Goal: Task Accomplishment & Management: Manage account settings

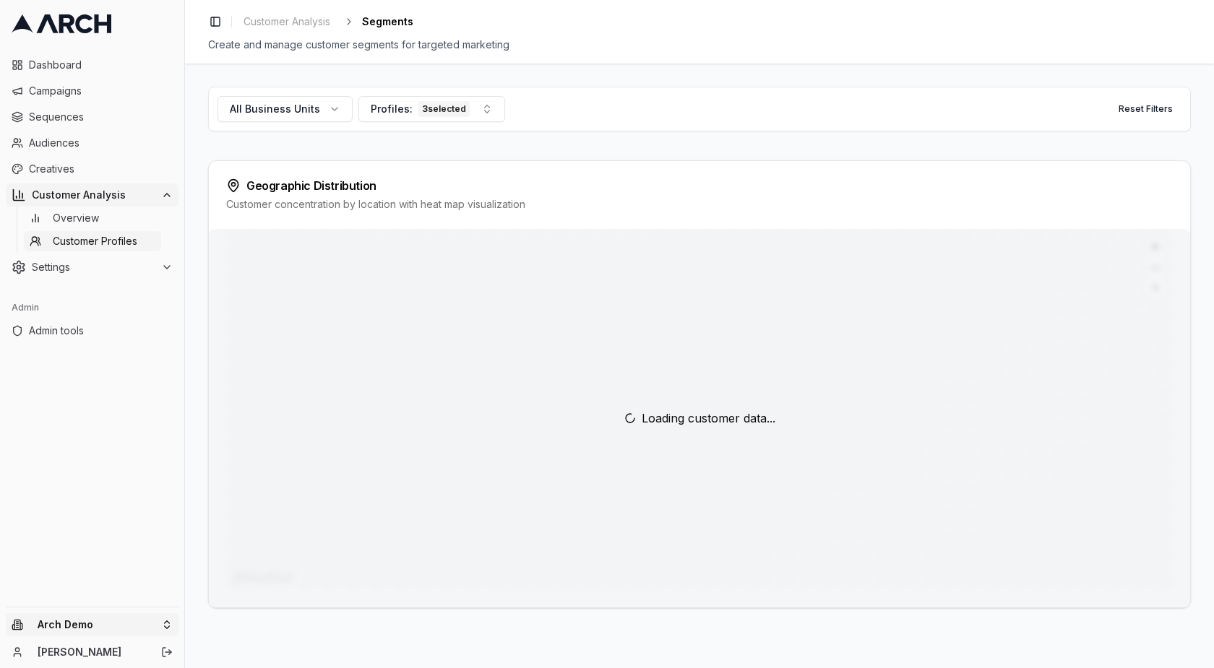
click at [67, 623] on html "Dashboard Campaigns Sequences Audiences Creatives Customer Analysis Overview Cu…" at bounding box center [607, 334] width 1214 height 668
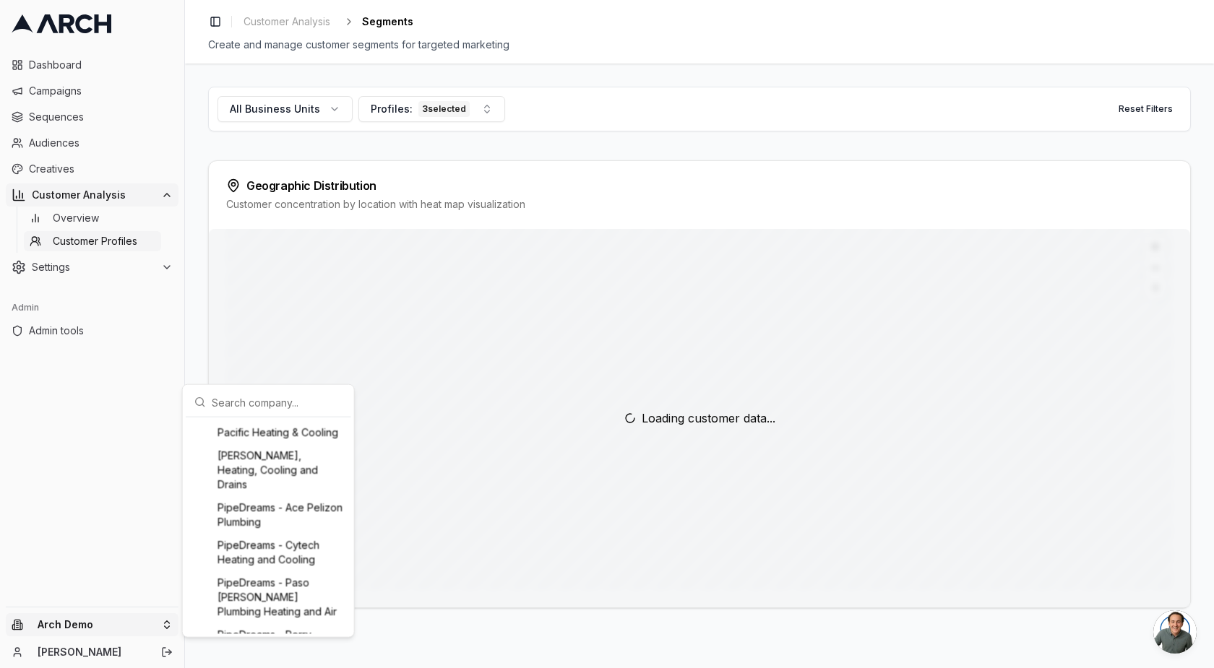
scroll to position [1568, 0]
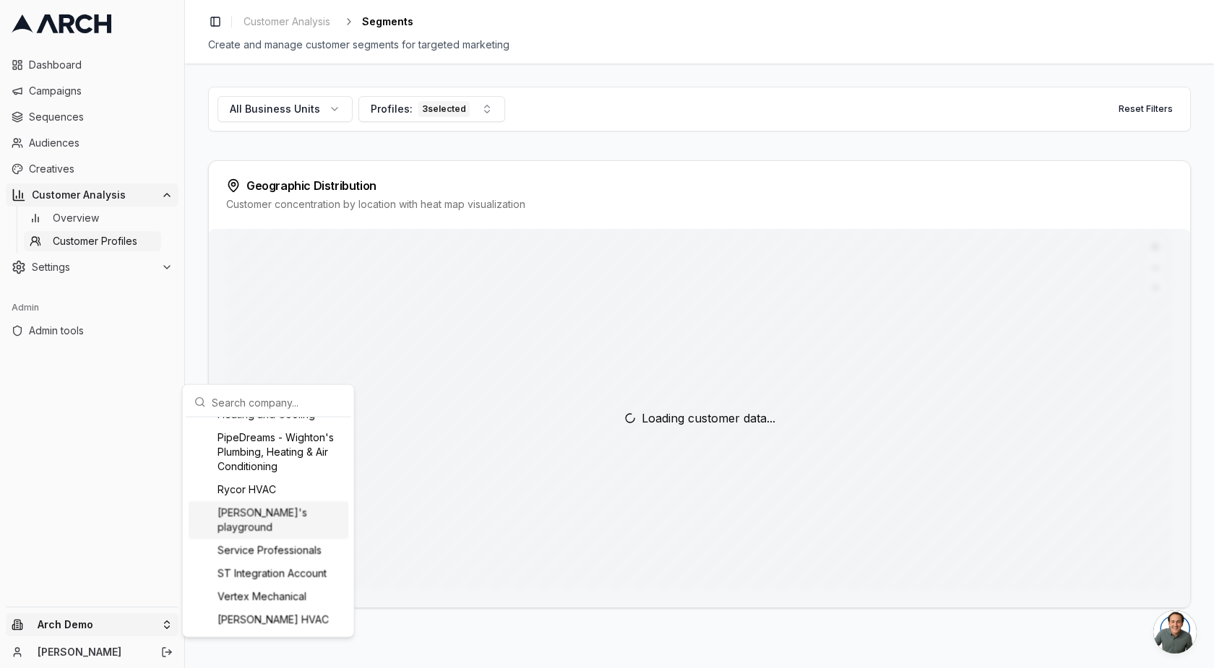
click at [107, 541] on html "Dashboard Campaigns Sequences Audiences Creatives Customer Analysis Overview Cu…" at bounding box center [607, 334] width 1214 height 668
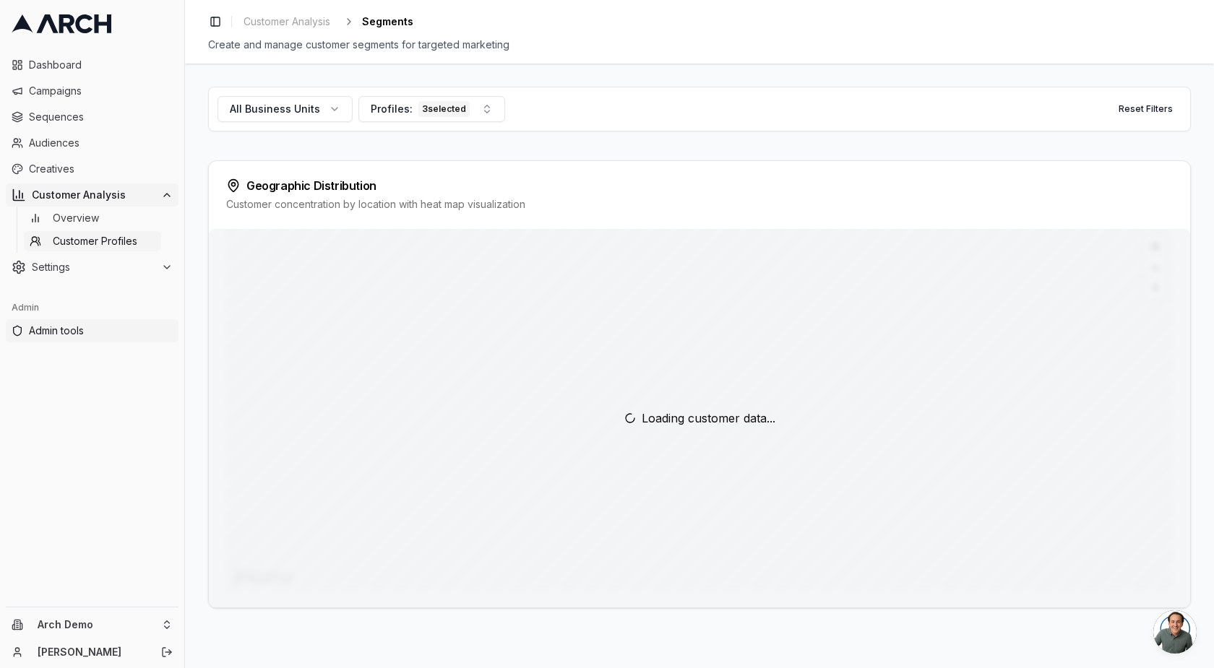
click at [48, 340] on link "Admin tools" at bounding box center [92, 330] width 173 height 23
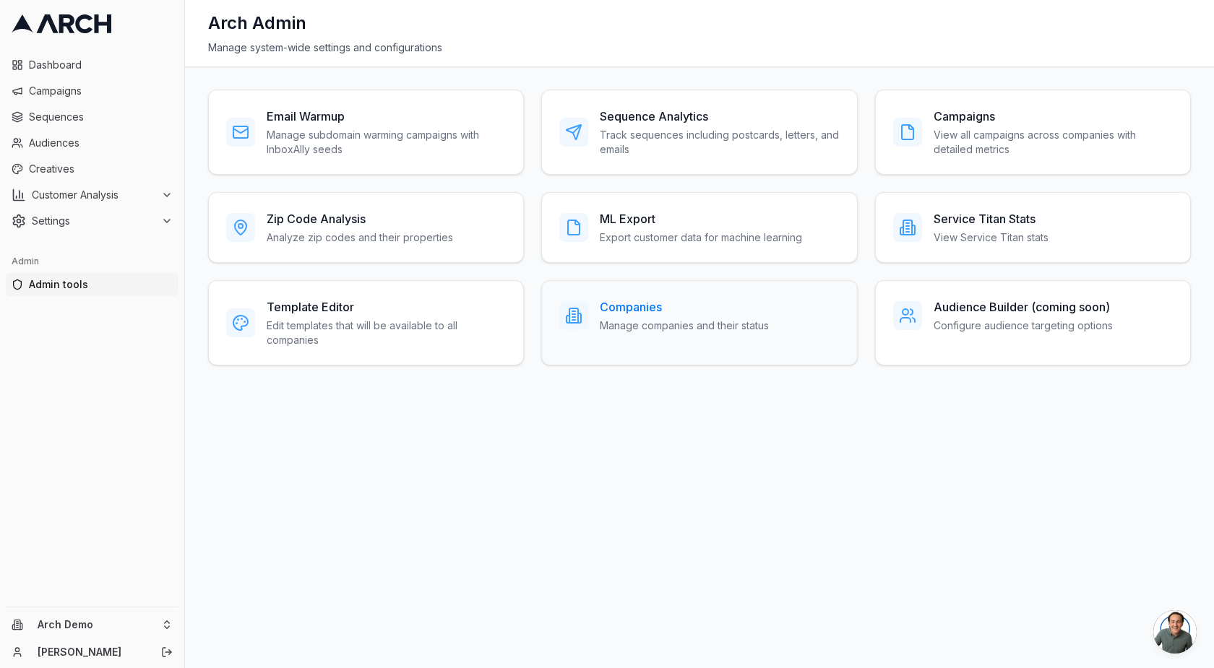
click at [665, 311] on h3 "Companies" at bounding box center [684, 306] width 169 height 17
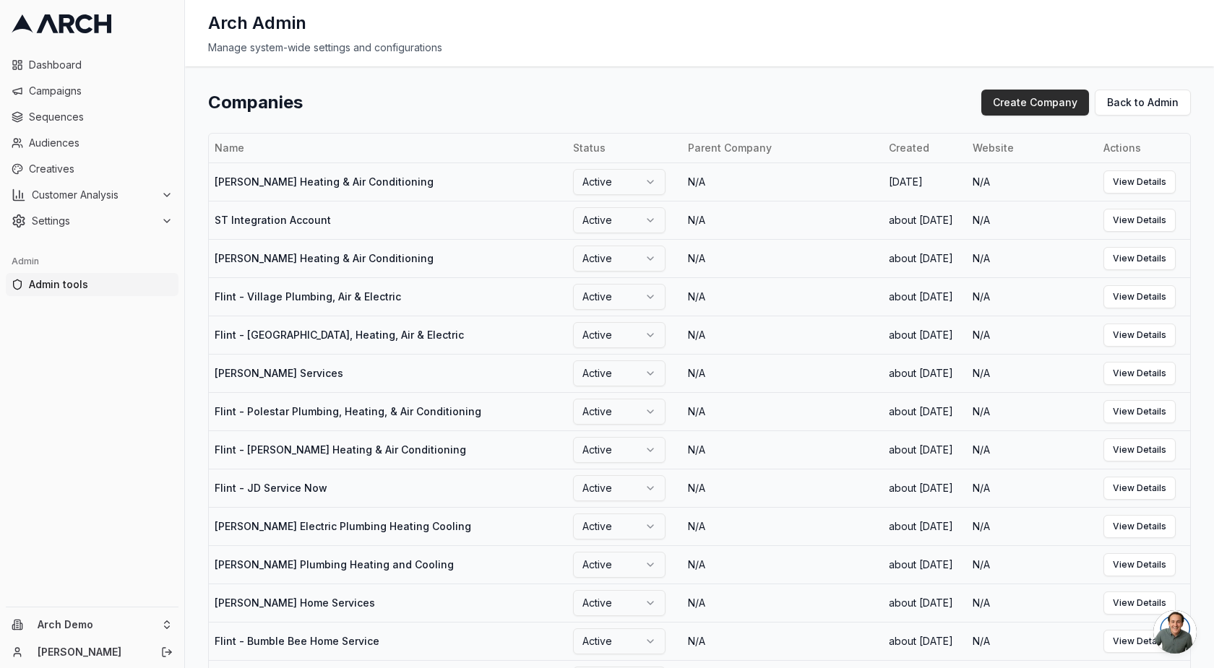
click at [1039, 99] on button "Create Company" at bounding box center [1035, 103] width 108 height 26
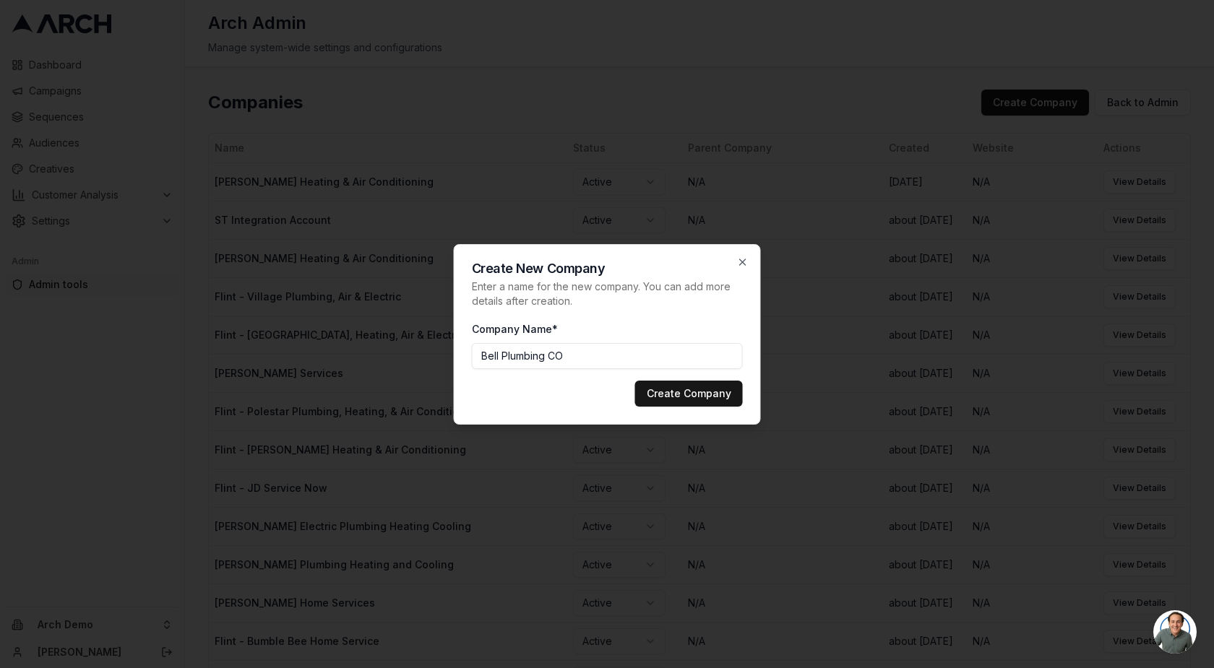
click at [547, 350] on input "Bell Plumbing CO" at bounding box center [607, 356] width 271 height 26
click at [550, 352] on input "Bell Plumbing CO" at bounding box center [607, 356] width 271 height 26
click at [701, 356] on input "Bell Plumbing (CO" at bounding box center [607, 356] width 271 height 26
type input "Bell Plumbing (CO)"
click at [679, 389] on button "Create Company" at bounding box center [689, 394] width 108 height 26
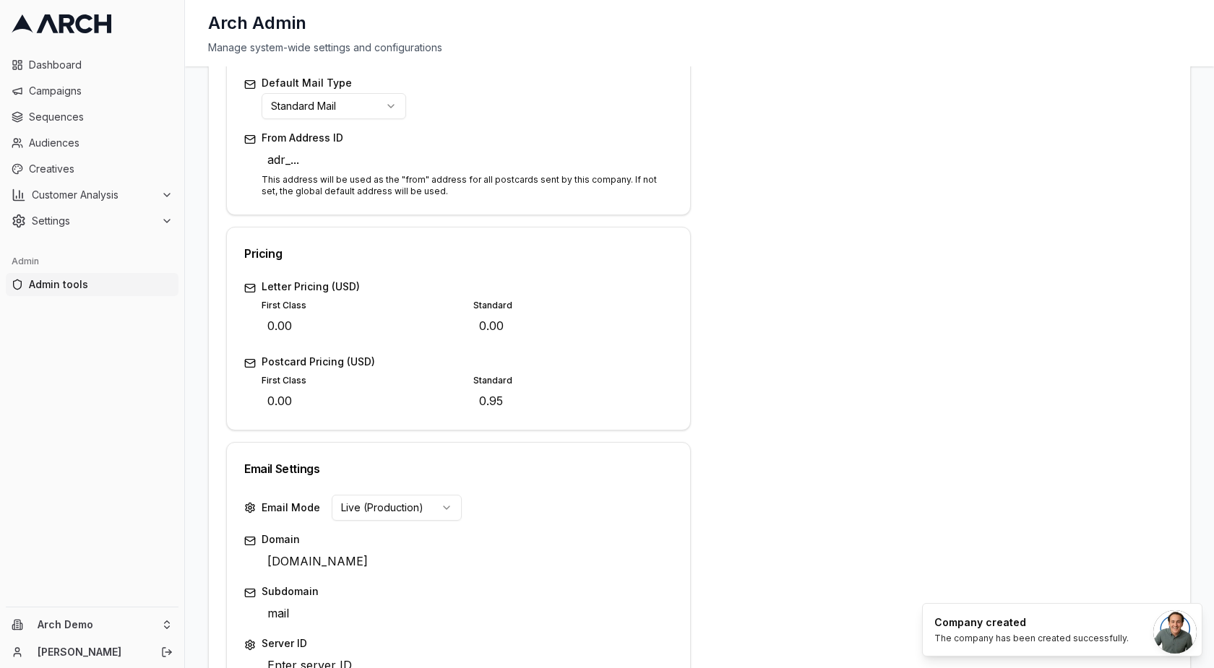
scroll to position [562, 0]
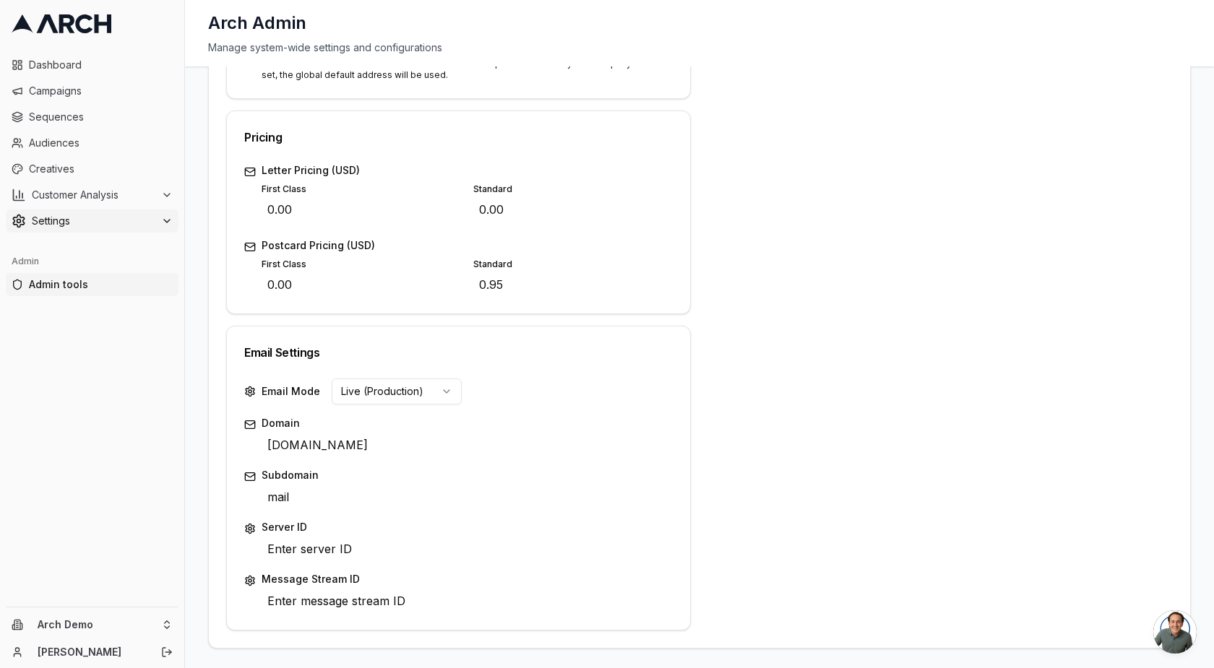
click at [99, 215] on span "Settings" at bounding box center [94, 221] width 124 height 14
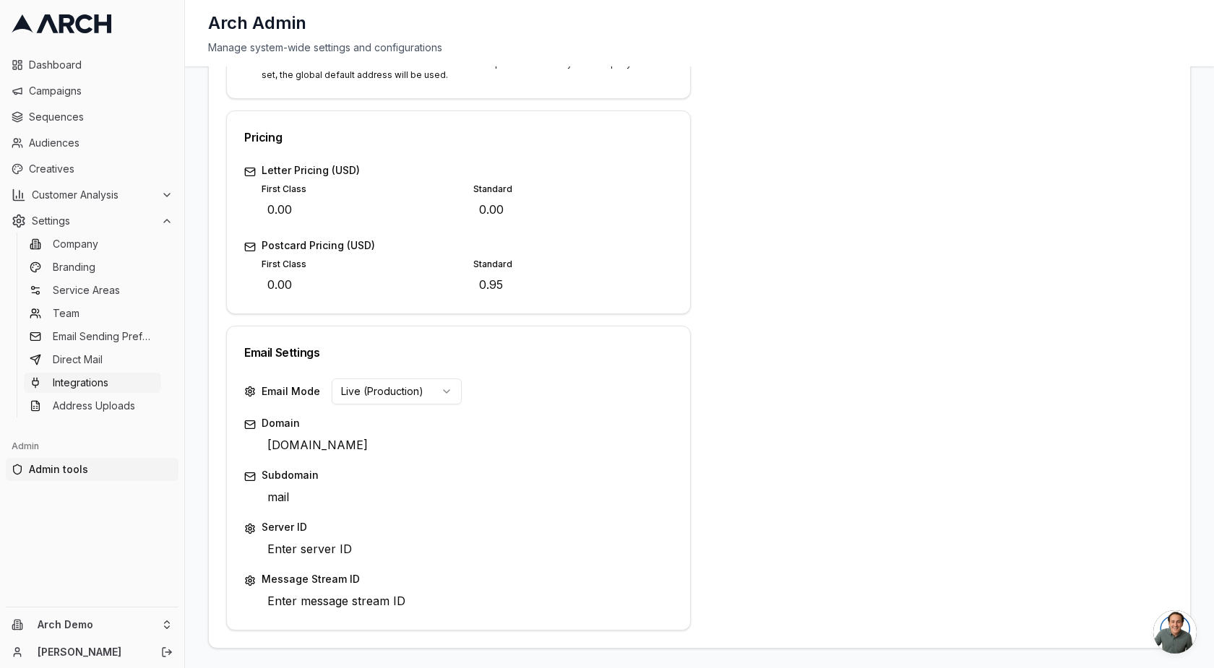
click at [109, 379] on link "Integrations" at bounding box center [92, 383] width 137 height 20
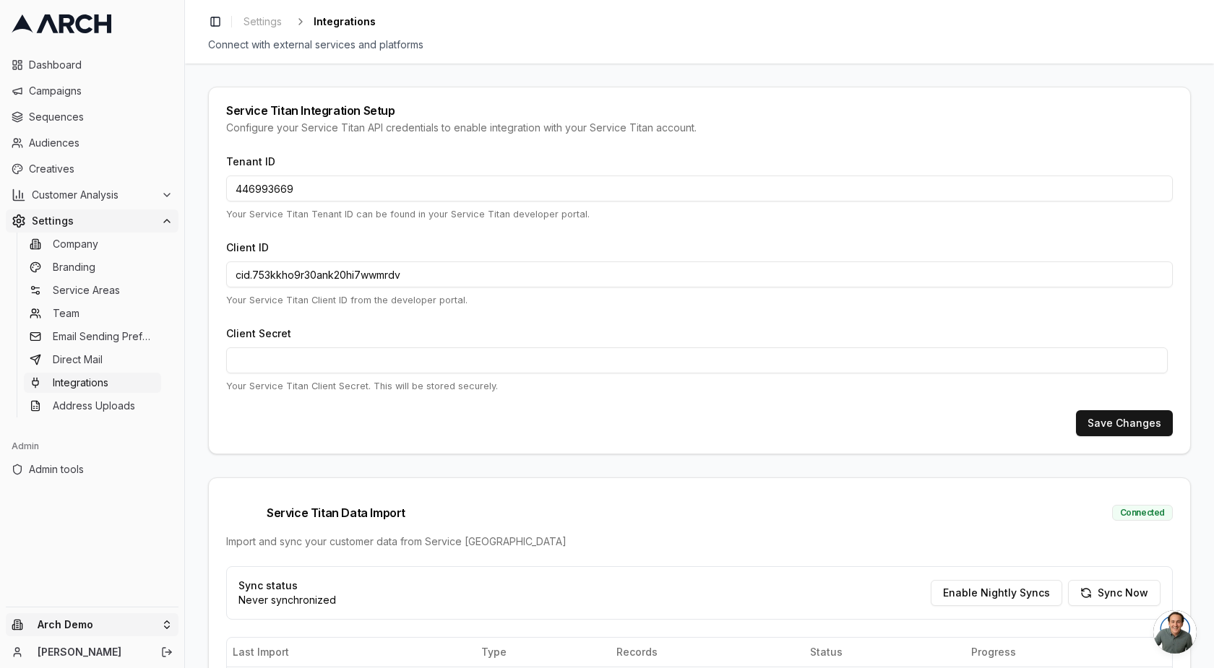
click at [95, 629] on html "Dashboard Campaigns Sequences Audiences Creatives Customer Analysis Settings Co…" at bounding box center [607, 334] width 1214 height 668
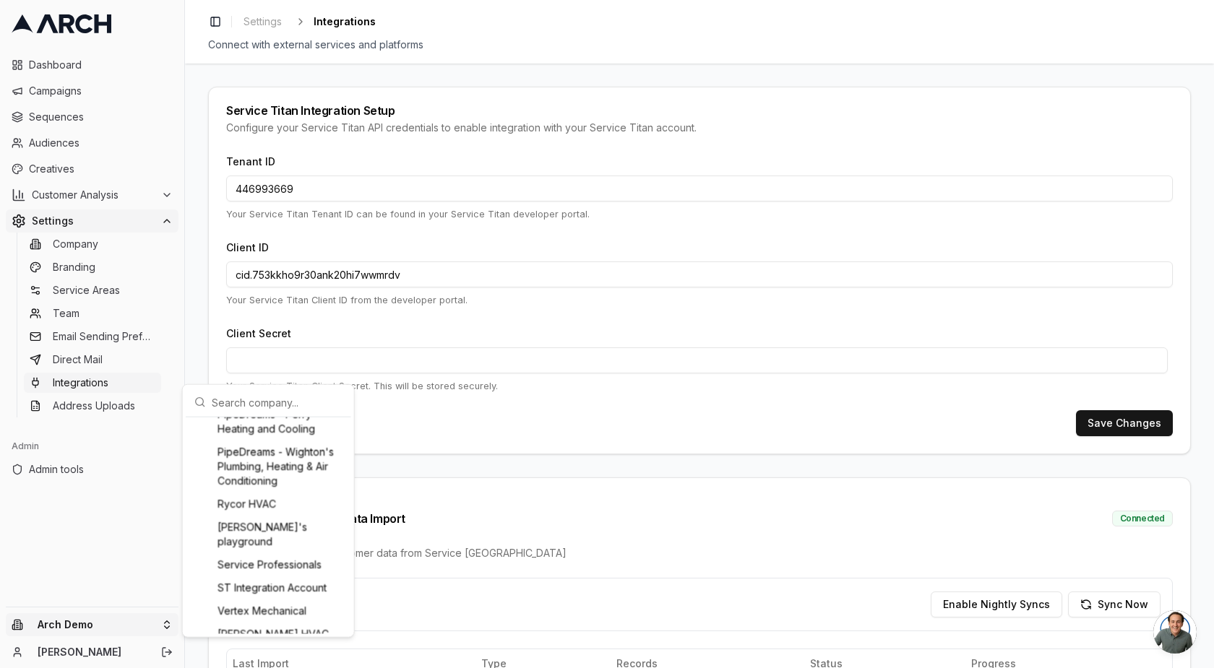
scroll to position [1592, 0]
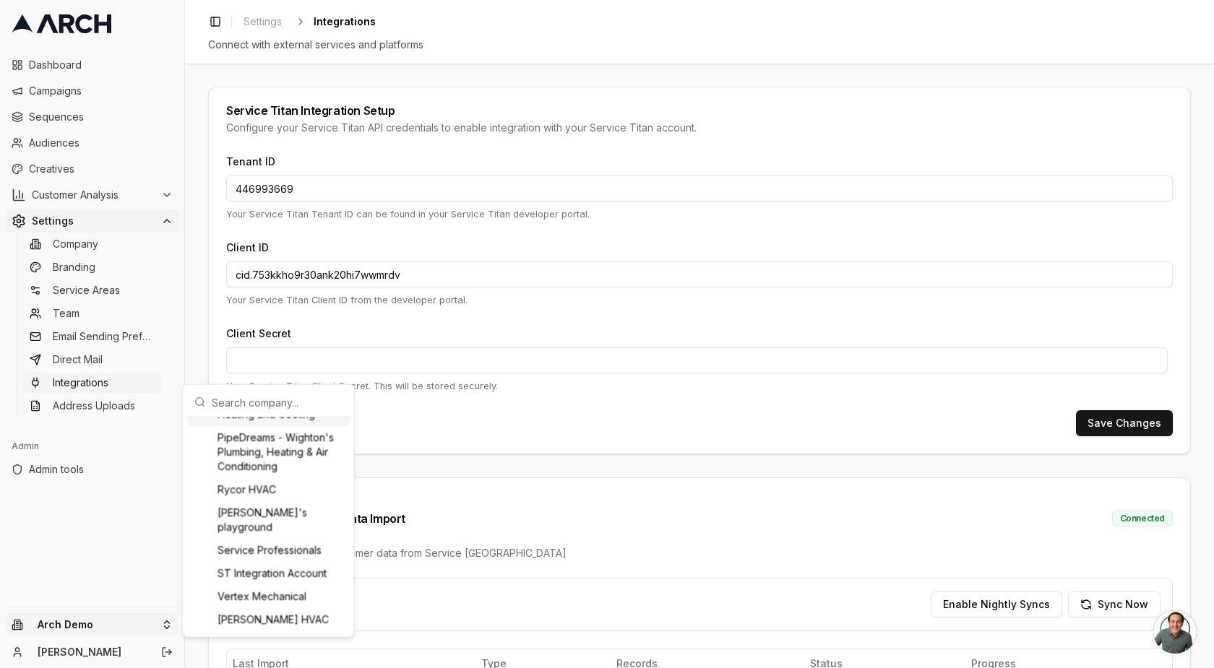
click at [255, 408] on input "text" at bounding box center [277, 402] width 131 height 29
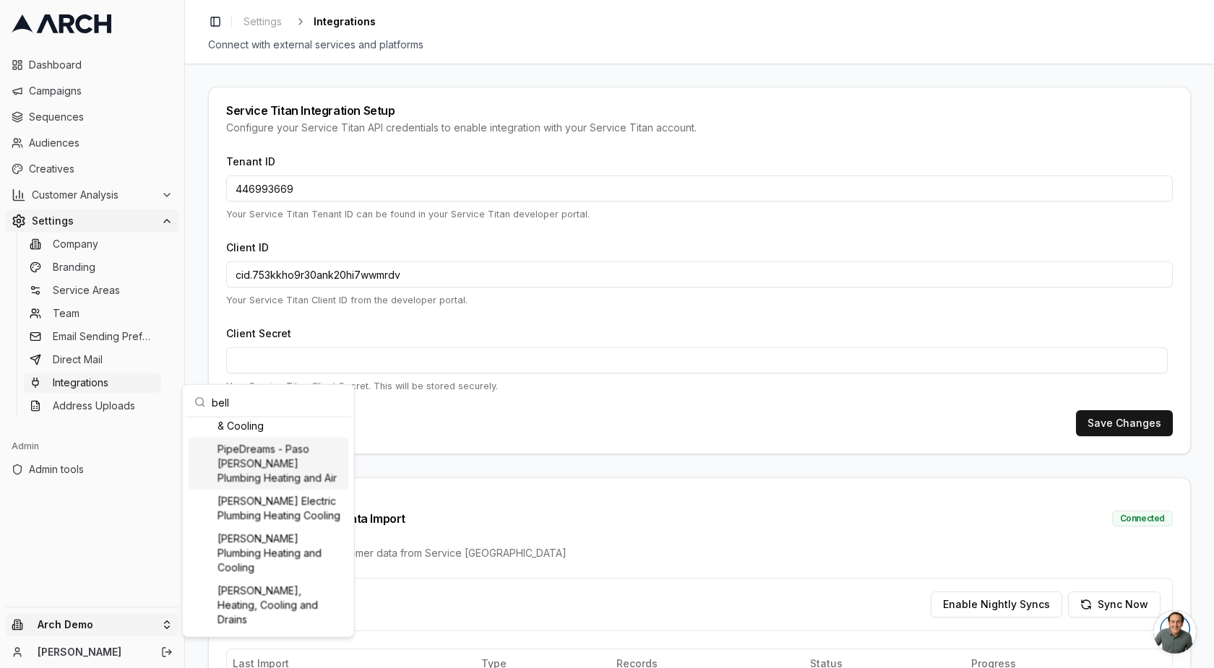
scroll to position [0, 0]
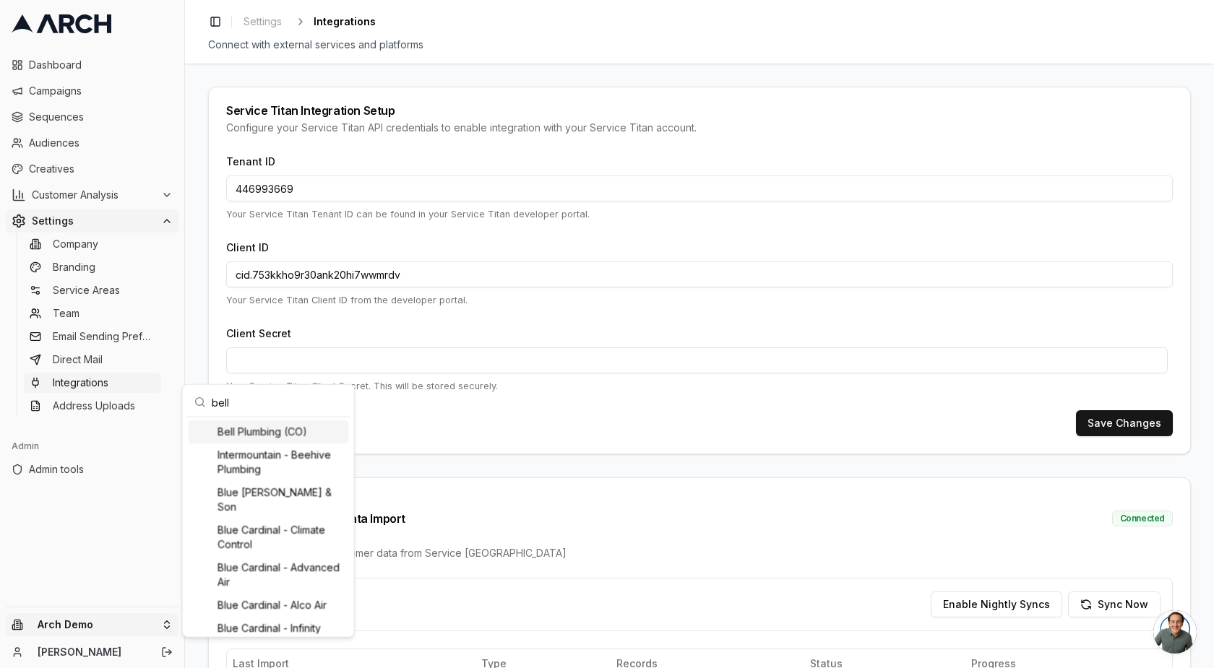
type input "bell"
click at [262, 436] on div "Bell Plumbing (CO)" at bounding box center [269, 431] width 160 height 23
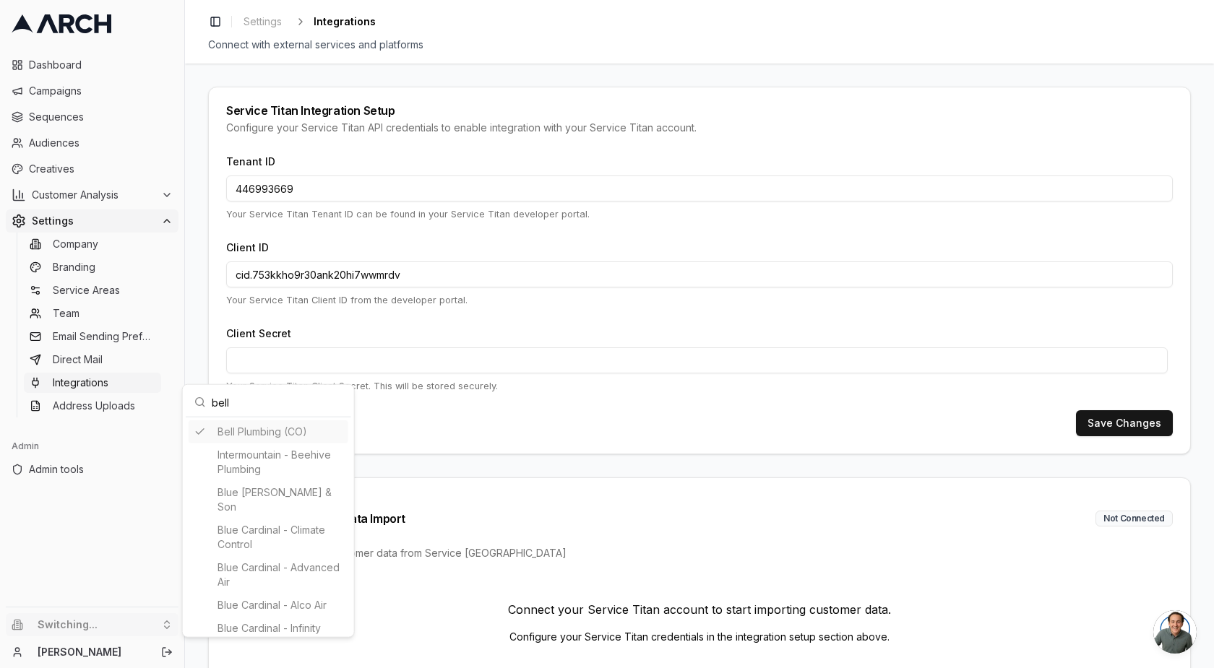
click at [100, 373] on html "Dashboard Campaigns Sequences Audiences Creatives Customer Analysis Settings Co…" at bounding box center [607, 334] width 1214 height 668
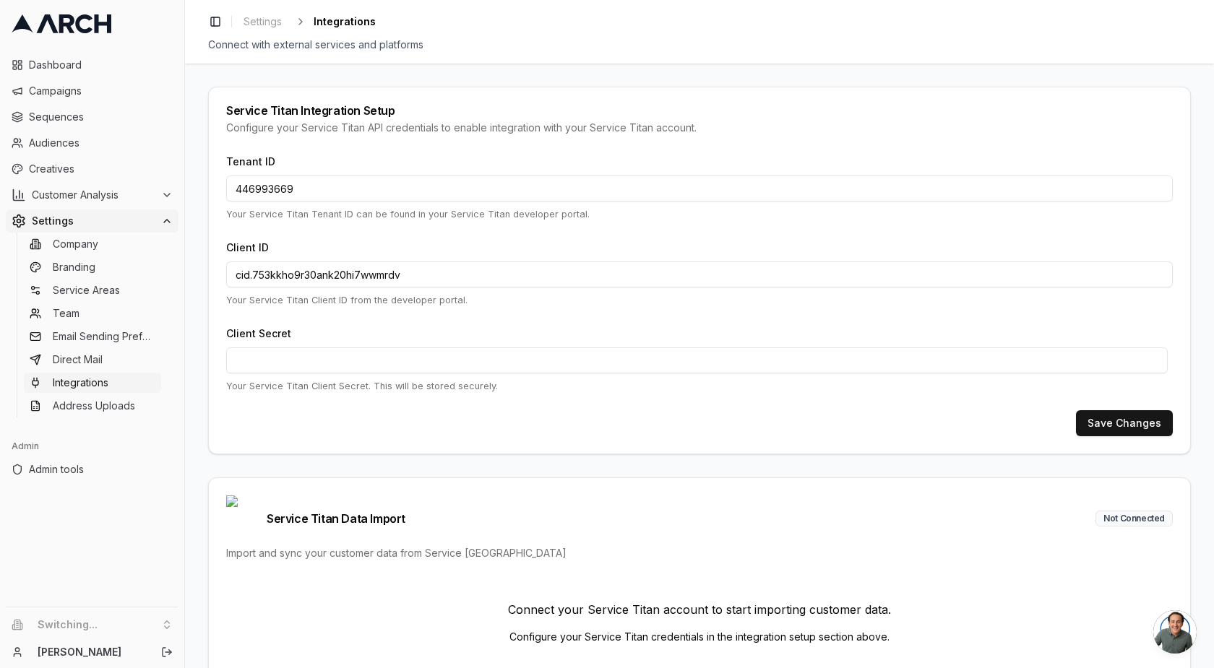
click at [95, 376] on span "Integrations" at bounding box center [81, 383] width 56 height 14
click at [306, 276] on input "Client ID" at bounding box center [699, 275] width 946 height 26
paste input "cid.ots85zi86l0ug5zsblevzr4ro"
type input "cid.ots85zi86l0ug5zsblevzr4ro"
click at [332, 186] on input "Tenant ID" at bounding box center [699, 189] width 946 height 26
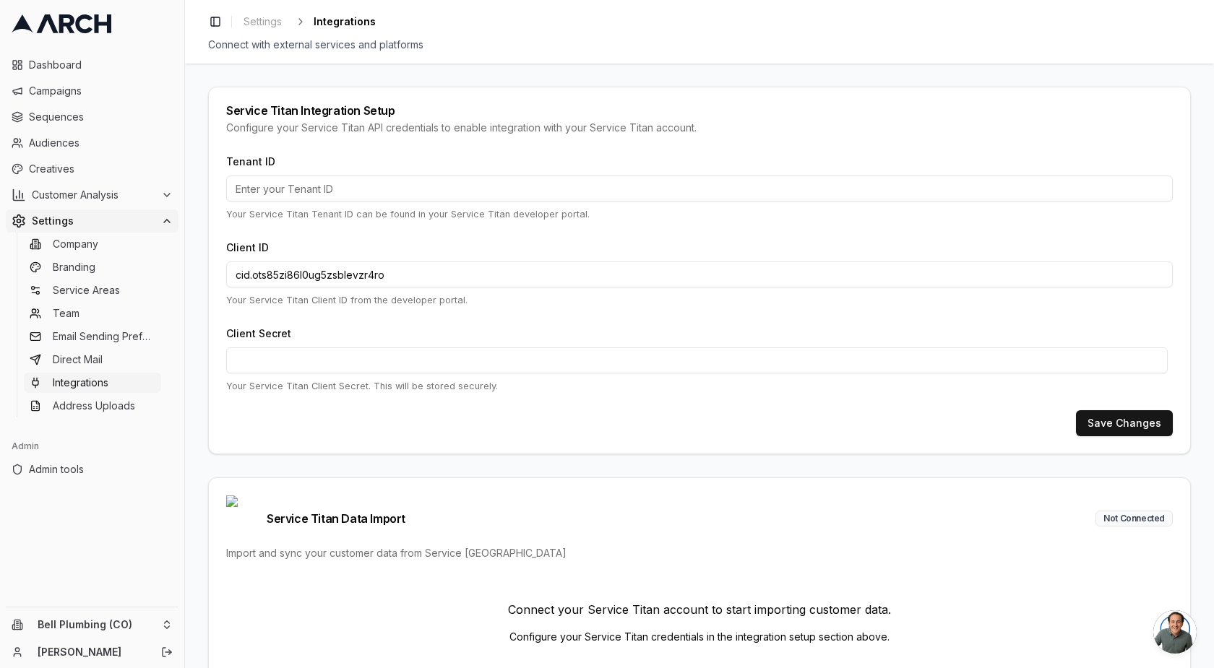
paste input "844020899"
type input "844020899"
click at [457, 160] on div "Tenant ID 844020899 Your Service Titan Tenant ID can be found in your Service T…" at bounding box center [699, 186] width 946 height 69
click at [1104, 424] on button "Save Changes" at bounding box center [1124, 423] width 97 height 26
